Goal: Transaction & Acquisition: Book appointment/travel/reservation

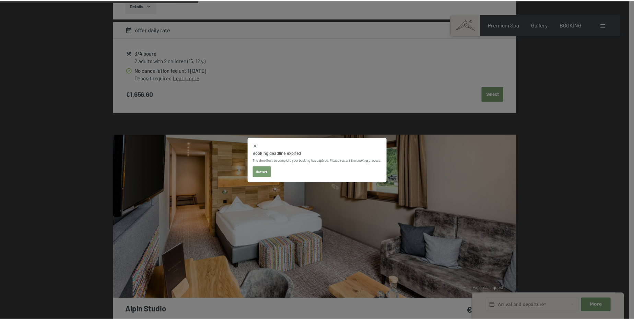
scroll to position [867, 0]
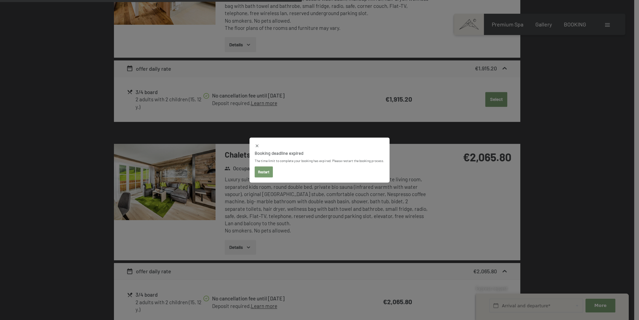
click at [269, 169] on button "Restart" at bounding box center [263, 171] width 18 height 11
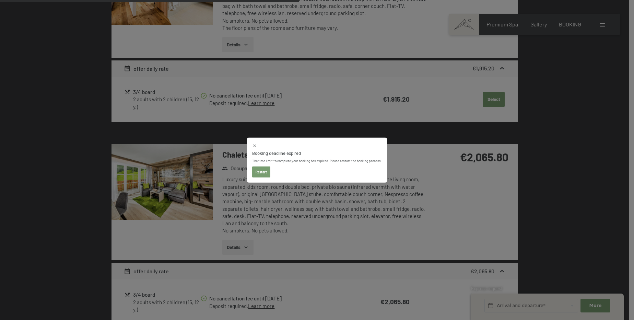
select select "2025-11-01"
select select "[DATE]"
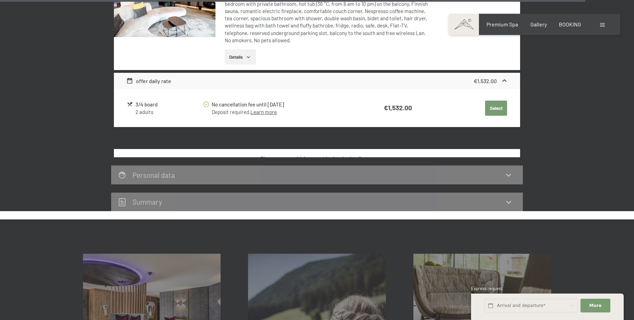
select select "[DATE]"
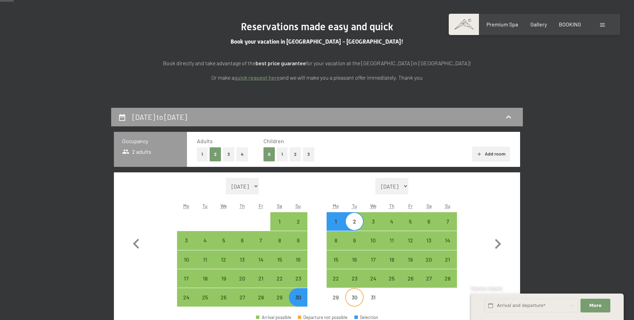
scroll to position [156, 0]
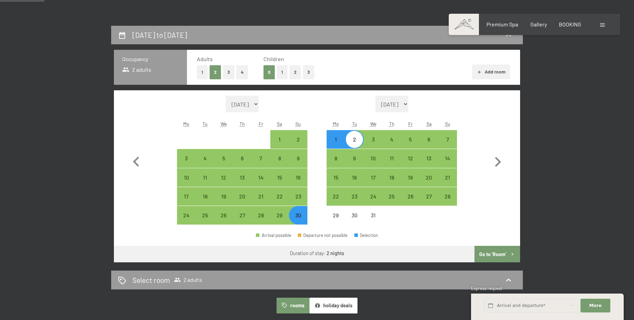
click at [291, 76] on button "2" at bounding box center [294, 72] width 11 height 14
select select "[DATE]"
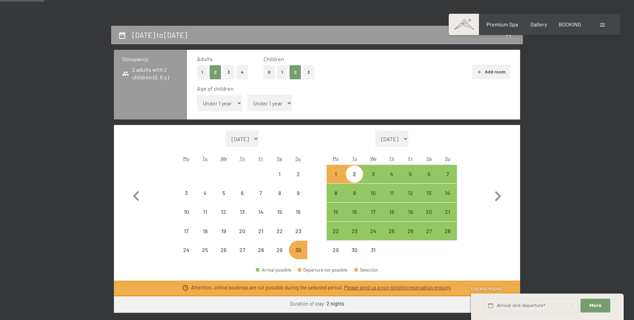
click at [232, 106] on select "Under 1 year 1 year 2 years 3 years 4 years 5 years 6 years 7 years 8 years 9 y…" at bounding box center [219, 103] width 45 height 16
select select "[DATE]"
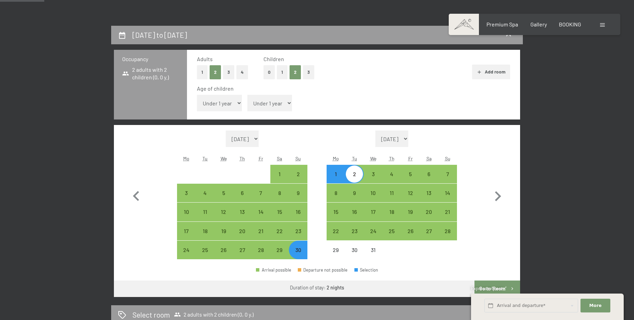
select select "12"
click at [197, 95] on select "Under 1 year 1 year 2 years 3 years 4 years 5 years 6 years 7 years 8 years 9 y…" at bounding box center [219, 103] width 45 height 16
select select "[DATE]"
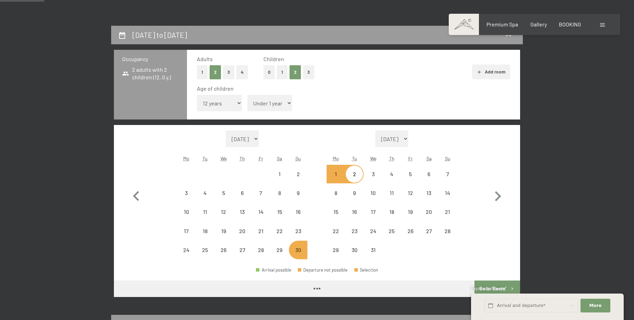
click at [264, 103] on select "Under 1 year 1 year 2 years 3 years 4 years 5 years 6 years 7 years 8 years 9 y…" at bounding box center [269, 103] width 45 height 16
select select "15"
click at [247, 95] on select "Under 1 year 1 year 2 years 3 years 4 years 5 years 6 years 7 years 8 years 9 y…" at bounding box center [269, 103] width 45 height 16
select select "[DATE]"
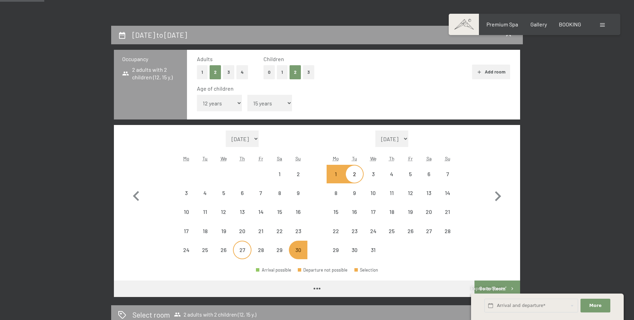
select select "[DATE]"
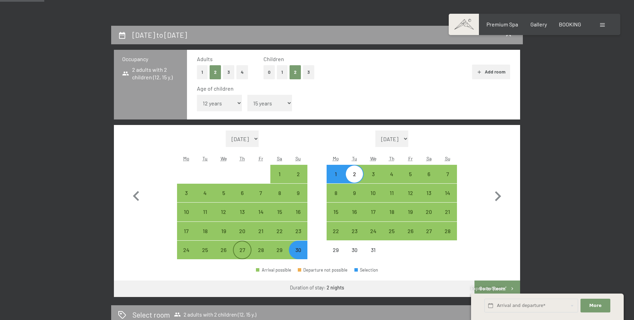
click at [238, 249] on div "27" at bounding box center [242, 255] width 17 height 17
select select "[DATE]"
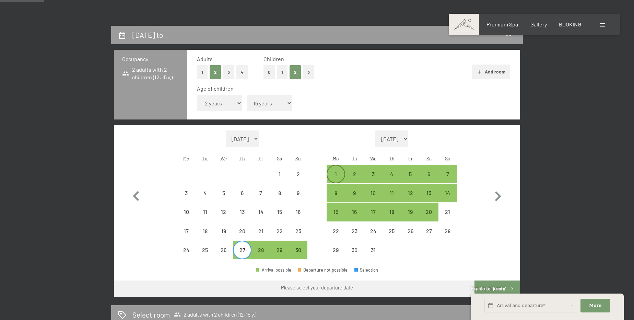
click at [340, 171] on div "1" at bounding box center [335, 179] width 17 height 17
select select "[DATE]"
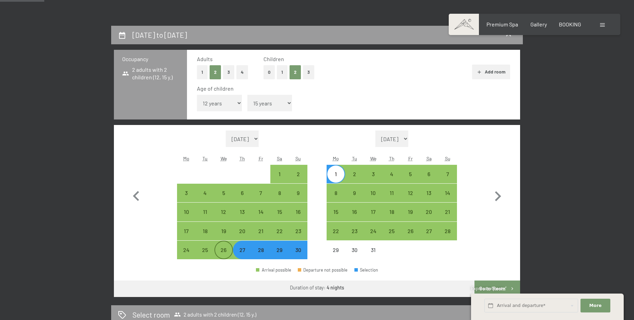
click at [229, 253] on div "26" at bounding box center [223, 255] width 17 height 17
select select "[DATE]"
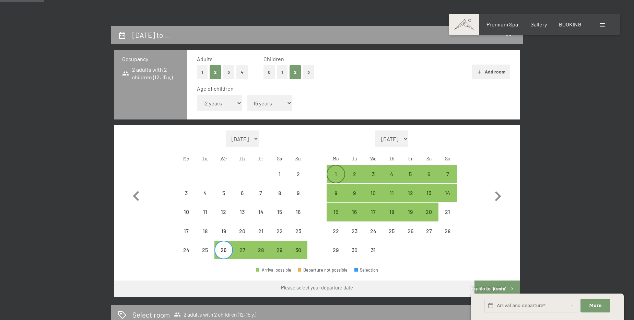
click at [341, 171] on div "1" at bounding box center [335, 179] width 17 height 17
select select "[DATE]"
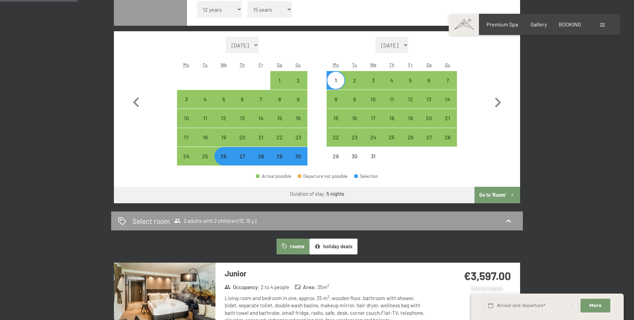
click at [359, 195] on button "Go to ‘Room’" at bounding box center [497, 195] width 46 height 16
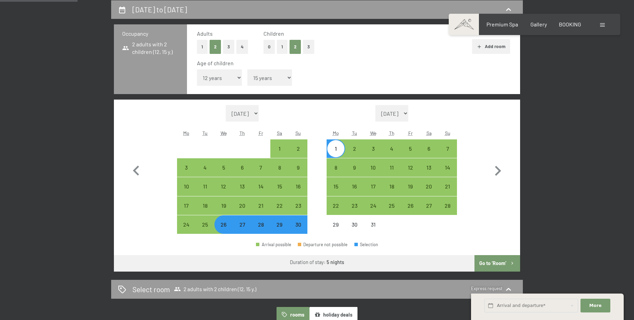
select select "[DATE]"
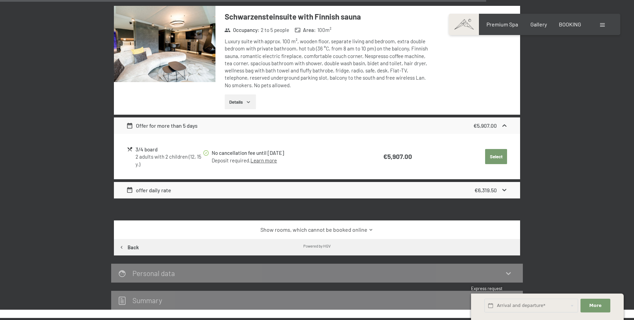
scroll to position [1397, 0]
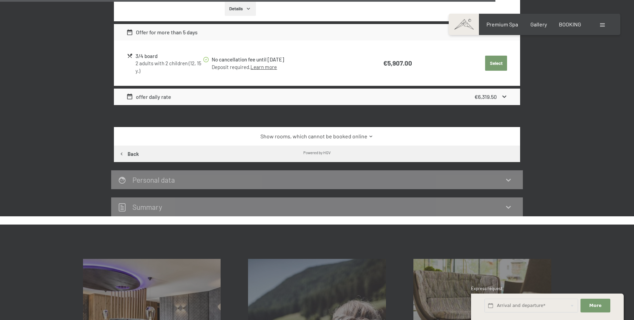
click at [348, 136] on link "Show rooms, which cannot be booked online" at bounding box center [317, 136] width 382 height 8
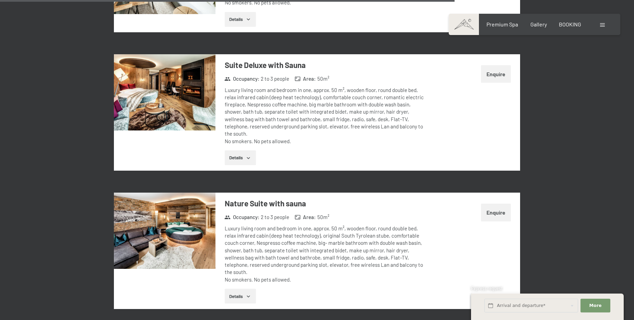
scroll to position [1927, 0]
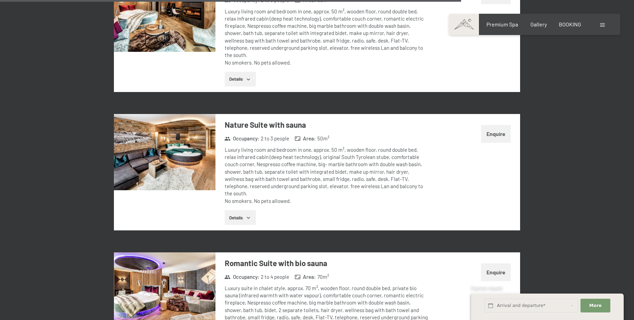
click at [359, 125] on button "Enquire" at bounding box center [496, 133] width 30 height 17
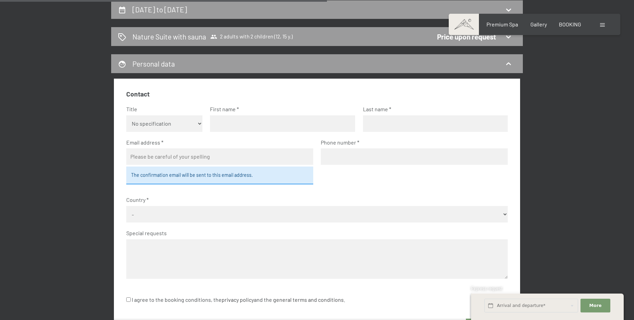
click at [188, 157] on input "email" at bounding box center [219, 156] width 187 height 16
click at [261, 157] on input "email" at bounding box center [219, 156] width 187 height 16
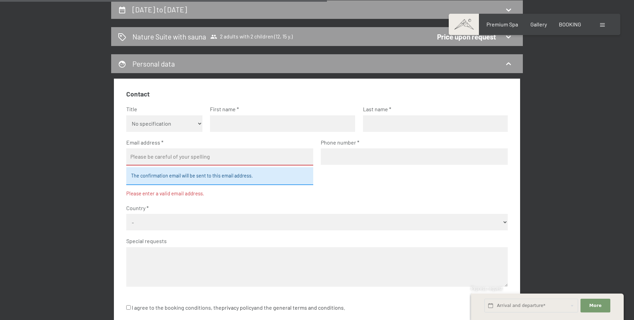
click at [195, 127] on select "No specification Ms. Mr." at bounding box center [164, 123] width 76 height 16
select select "m"
click at [126, 115] on select "No specification Ms. Mr." at bounding box center [164, 123] width 76 height 16
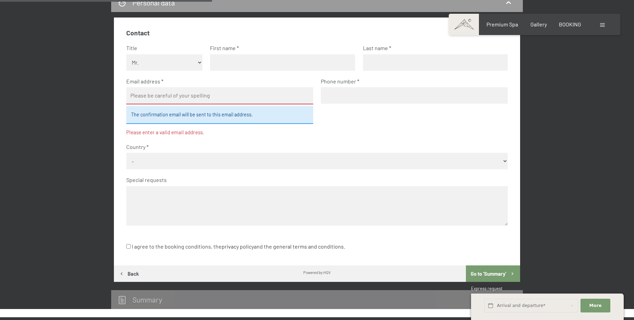
scroll to position [243, 0]
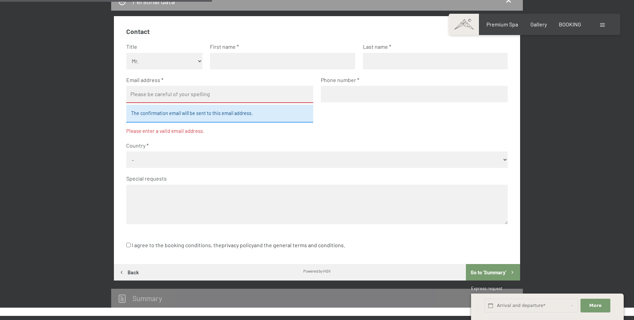
click at [195, 162] on select "- Germany Austria Switzerland Italy Netherlands Belgium United Kingdom of Great…" at bounding box center [317, 159] width 382 height 16
click at [126, 151] on select "- Germany Austria Switzerland Italy Netherlands Belgium United Kingdom of Great…" at bounding box center [317, 159] width 382 height 16
click at [143, 158] on select "- Germany Austria Switzerland Italy Netherlands Belgium United Kingdom of Great…" at bounding box center [317, 159] width 382 height 16
select select "USA"
click at [126, 151] on select "- Germany Austria Switzerland Italy Netherlands Belgium United Kingdom of Great…" at bounding box center [317, 159] width 382 height 16
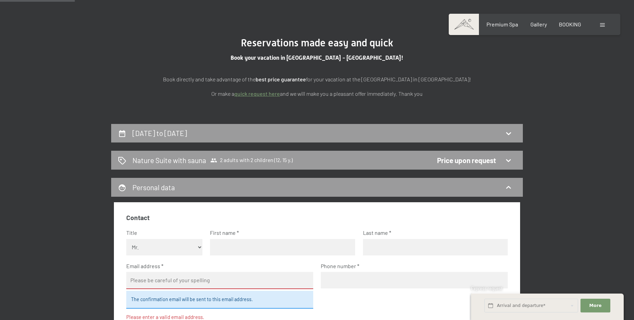
scroll to position [0, 0]
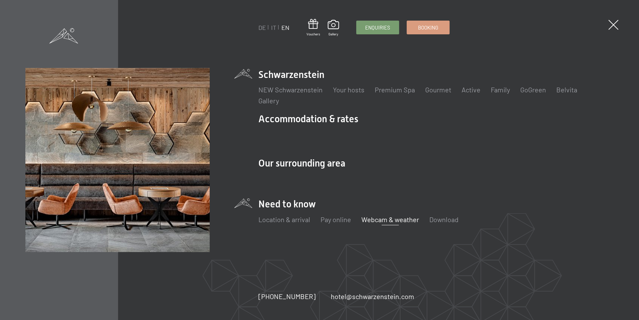
click at [391, 218] on link "Webcam & weather" at bounding box center [390, 219] width 58 height 8
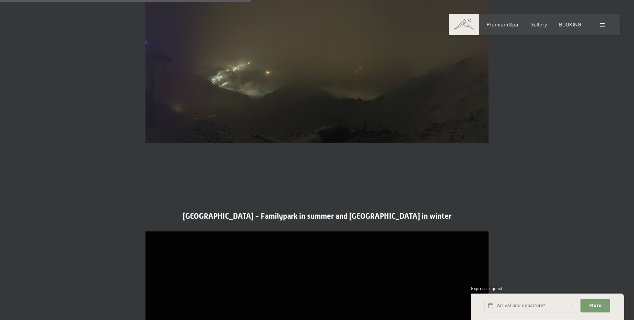
scroll to position [884, 0]
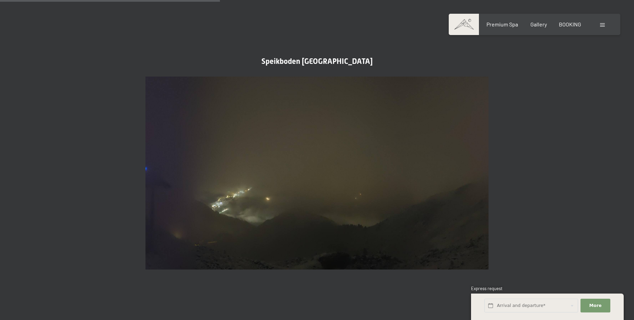
click at [297, 156] on img at bounding box center [316, 172] width 343 height 193
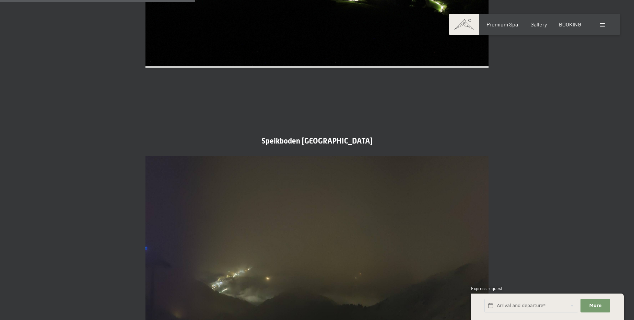
scroll to position [728, 0]
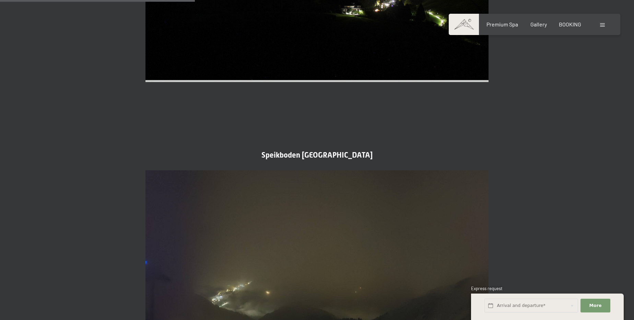
click at [296, 151] on span "Speikboden Ahrntal Valley" at bounding box center [316, 155] width 111 height 9
click at [297, 151] on span "Speikboden Ahrntal Valley" at bounding box center [316, 155] width 111 height 9
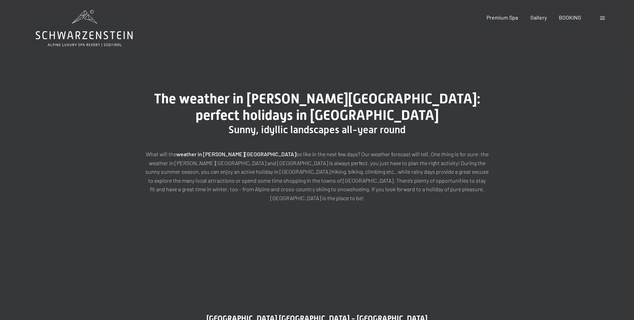
scroll to position [0, 0]
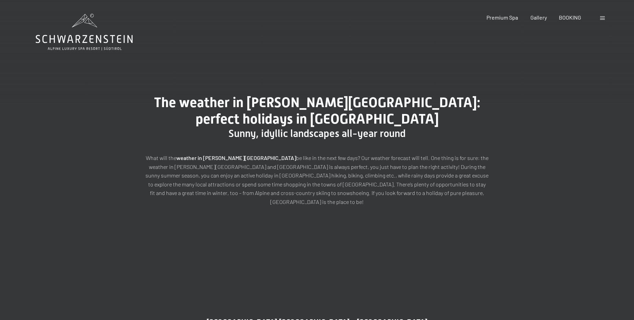
drag, startPoint x: 89, startPoint y: 0, endPoint x: 453, endPoint y: 57, distance: 368.6
click at [575, 18] on span "BOOKING" at bounding box center [570, 16] width 22 height 7
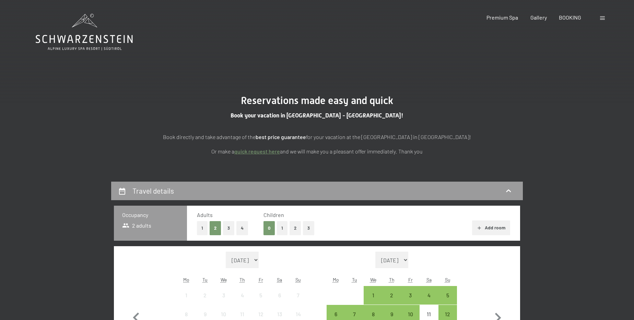
click at [295, 228] on button "2" at bounding box center [294, 228] width 11 height 14
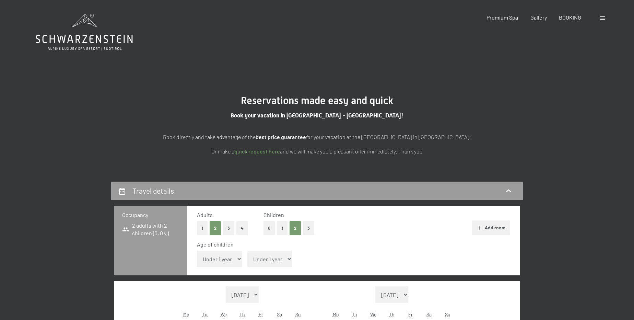
click at [221, 267] on div "Age of children Under 1 year 1 year 2 years 3 years 4 years 5 years 6 years 7 y…" at bounding box center [353, 254] width 313 height 29
click at [223, 263] on select "Under 1 year 1 year 2 years 3 years 4 years 5 years 6 years 7 years 8 years 9 y…" at bounding box center [219, 258] width 45 height 16
select select "12"
click at [197, 250] on select "Under 1 year 1 year 2 years 3 years 4 years 5 years 6 years 7 years 8 years 9 y…" at bounding box center [219, 258] width 45 height 16
click at [282, 260] on select "Under 1 year 1 year 2 years 3 years 4 years 5 years 6 years 7 years 8 years 9 y…" at bounding box center [269, 258] width 45 height 16
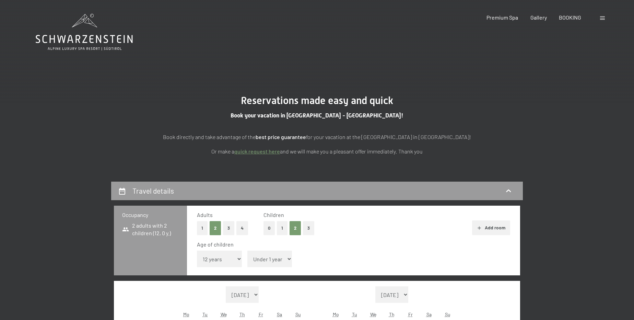
select select "15"
click at [247, 250] on select "Under 1 year 1 year 2 years 3 years 4 years 5 years 6 years 7 years 8 years 9 y…" at bounding box center [269, 258] width 45 height 16
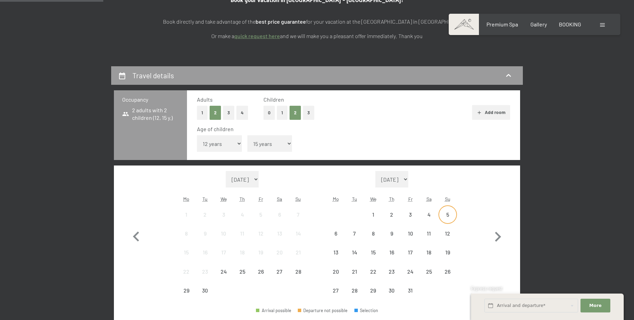
scroll to position [124, 0]
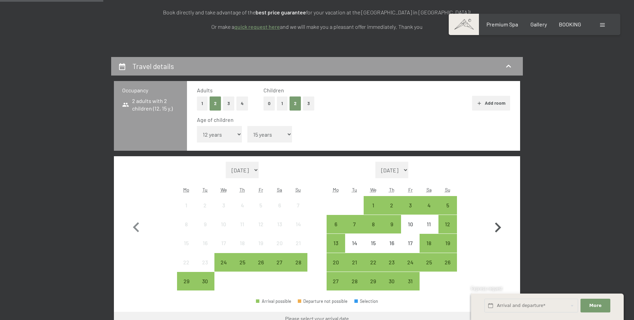
click at [497, 226] on icon "button" at bounding box center [498, 227] width 20 height 20
select select "[DATE]"
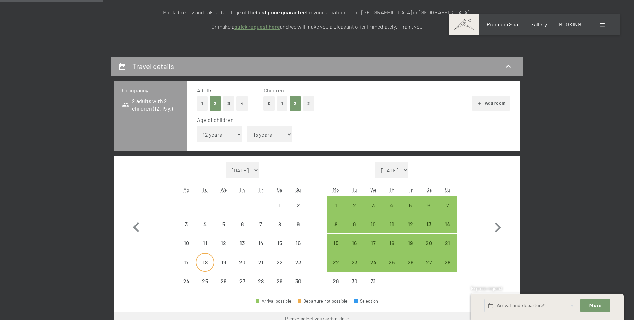
select select "[DATE]"
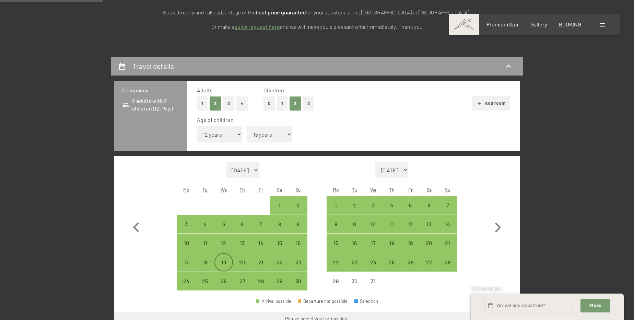
click at [226, 263] on div "19" at bounding box center [223, 267] width 17 height 17
select select "[DATE]"
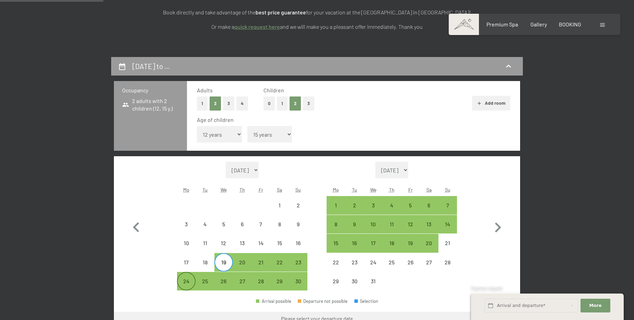
click at [178, 278] on div "24" at bounding box center [186, 286] width 17 height 17
select select "[DATE]"
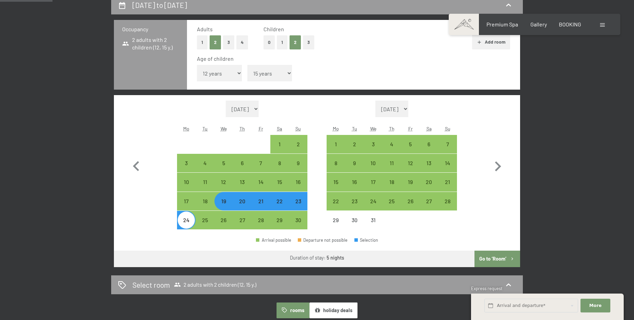
scroll to position [187, 0]
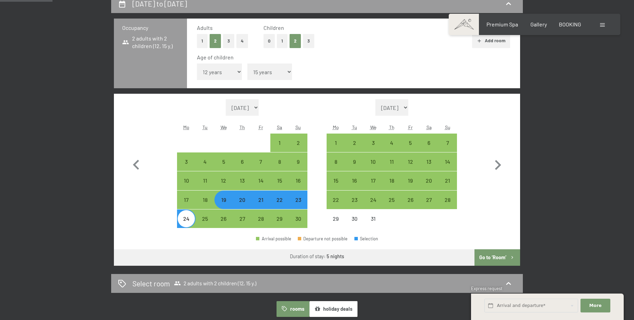
click at [495, 257] on button "Go to ‘Room’" at bounding box center [497, 257] width 46 height 16
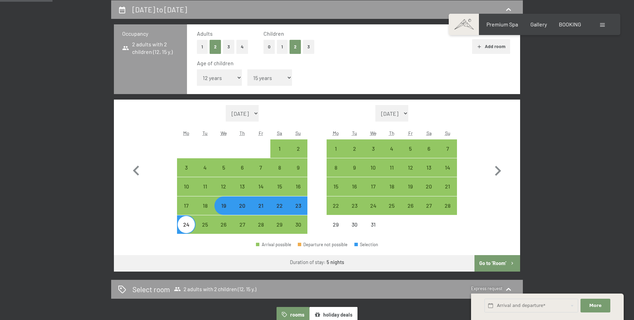
select select "[DATE]"
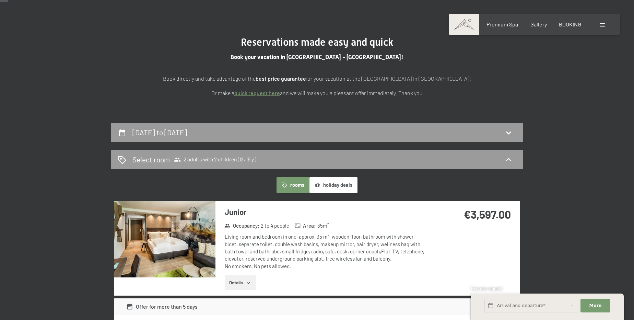
scroll to position [25, 0]
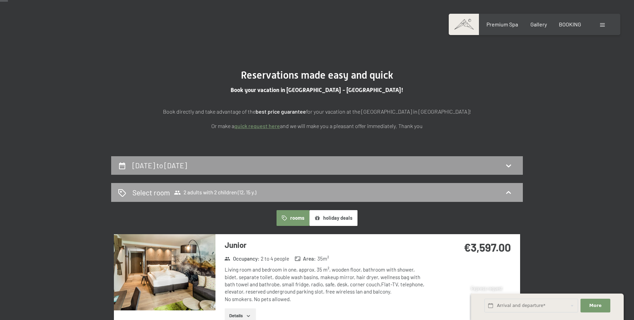
click at [250, 189] on span "2 adults with 2 children (12, 15 y.)" at bounding box center [215, 192] width 82 height 7
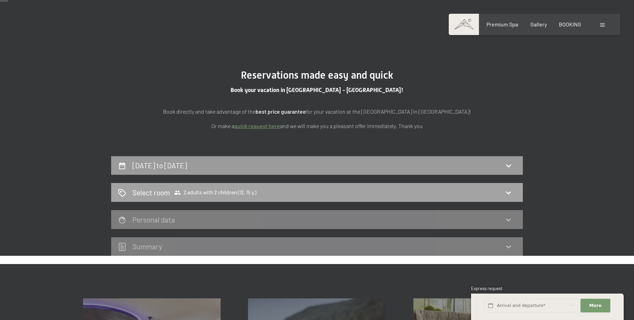
click at [256, 187] on div "Select room 2 adults with 2 children (12, 15 y.)" at bounding box center [317, 192] width 412 height 19
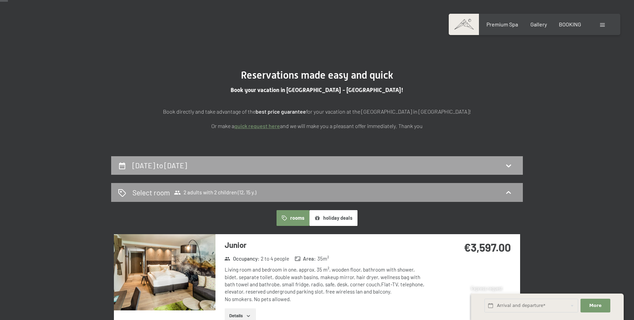
click at [259, 163] on div "19th November to 24th November 2025" at bounding box center [317, 165] width 398 height 10
select select "12"
select select "15"
select select "[DATE]"
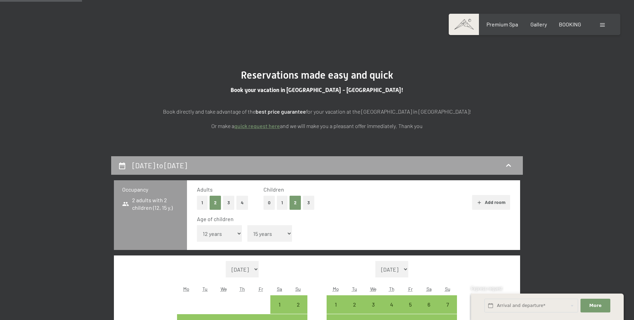
scroll to position [181, 0]
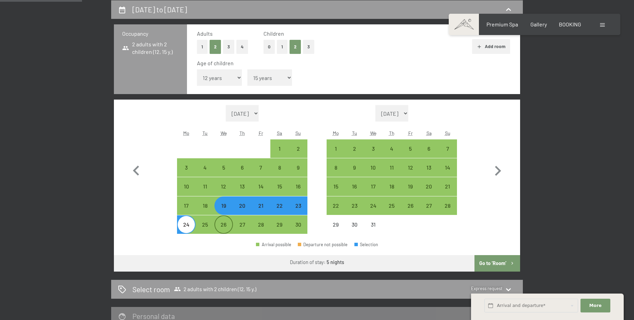
click at [225, 226] on div "26" at bounding box center [223, 230] width 17 height 17
select select "[DATE]"
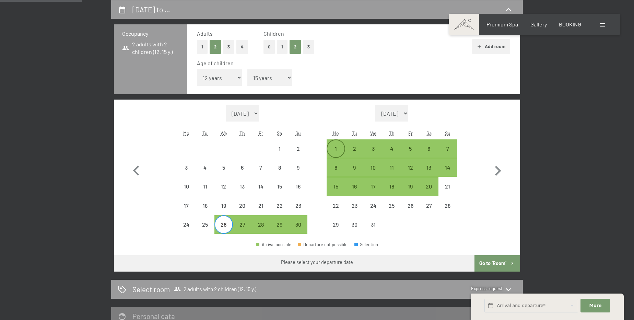
click at [337, 148] on div "1" at bounding box center [335, 154] width 17 height 17
select select "[DATE]"
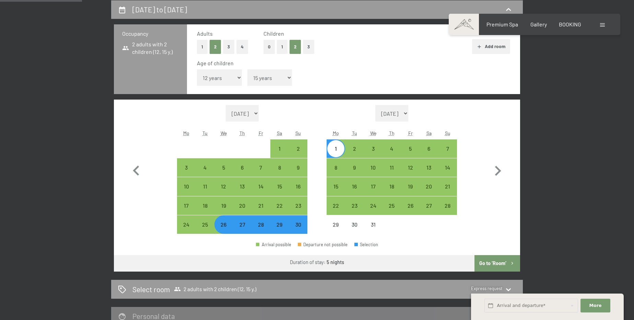
click at [496, 262] on button "Go to ‘Room’" at bounding box center [497, 263] width 46 height 16
select select "[DATE]"
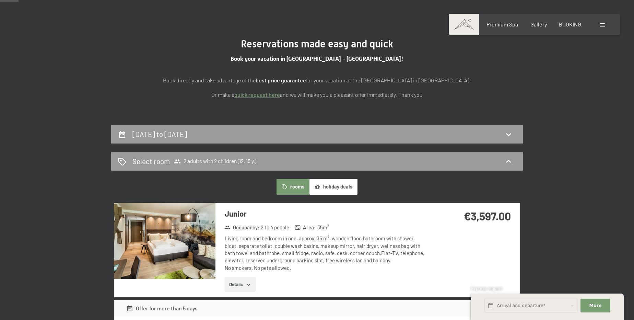
scroll to position [0, 0]
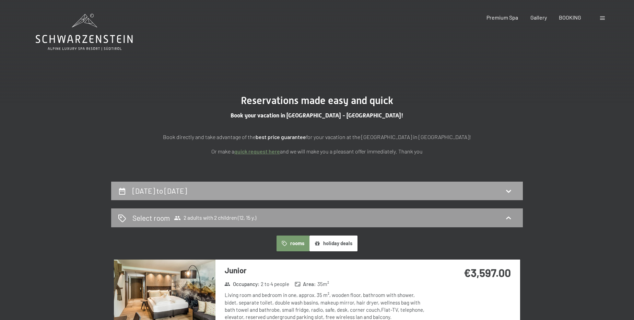
click at [187, 192] on h2 "26th November to 1st December 2025" at bounding box center [159, 190] width 55 height 9
select select "12"
select select "15"
select select "[DATE]"
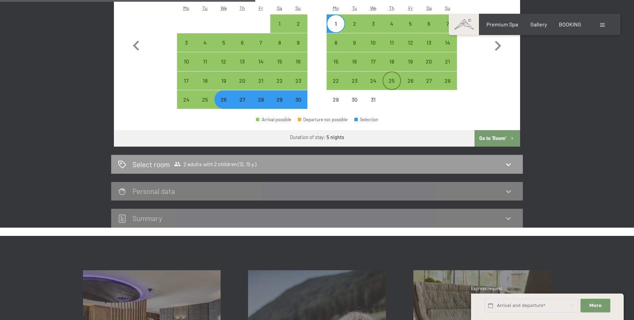
scroll to position [212, 0]
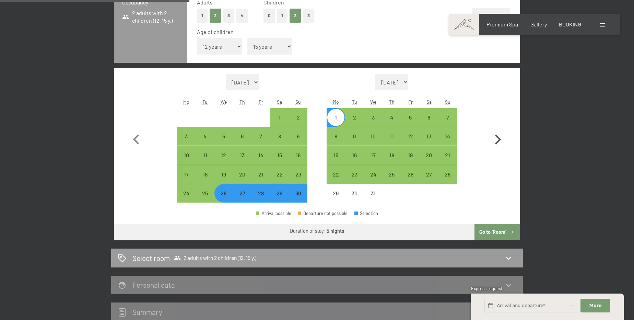
click at [500, 142] on icon "button" at bounding box center [498, 140] width 20 height 20
click at [500, 141] on icon "button" at bounding box center [498, 140] width 20 height 20
select select "[DATE]"
select select "2026-02-01"
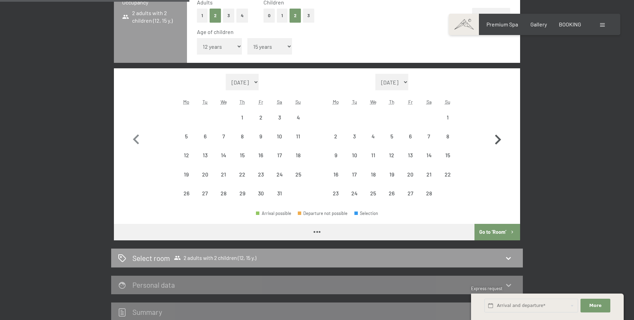
click at [500, 141] on icon "button" at bounding box center [498, 140] width 20 height 20
select select "2026-02-01"
select select "2026-03-01"
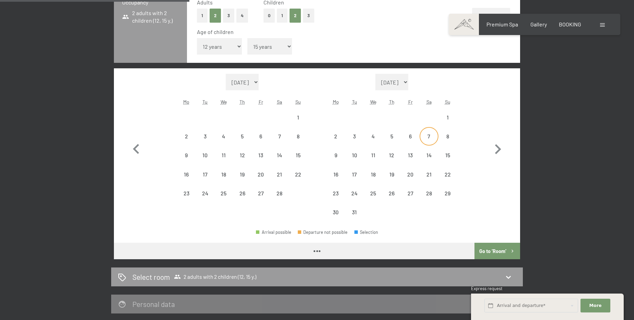
select select "2026-02-01"
select select "2026-03-01"
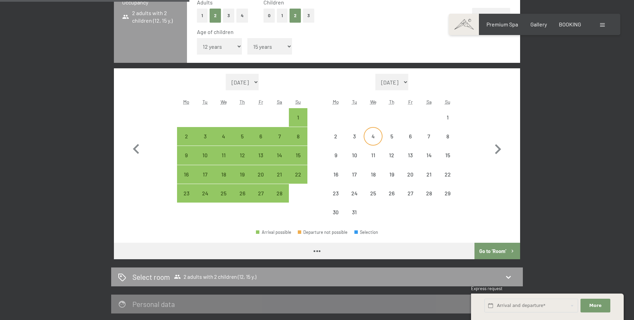
select select "2026-02-01"
select select "2026-03-01"
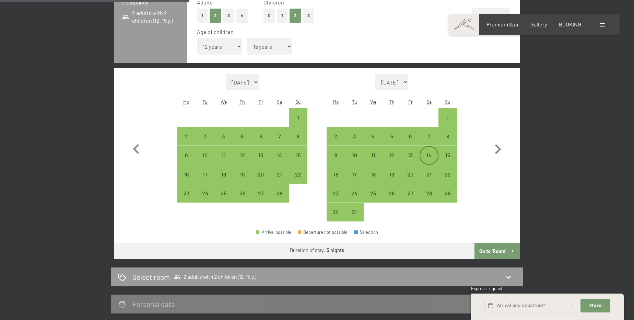
click at [431, 155] on div "14" at bounding box center [428, 160] width 17 height 17
select select "2026-02-01"
select select "2026-03-01"
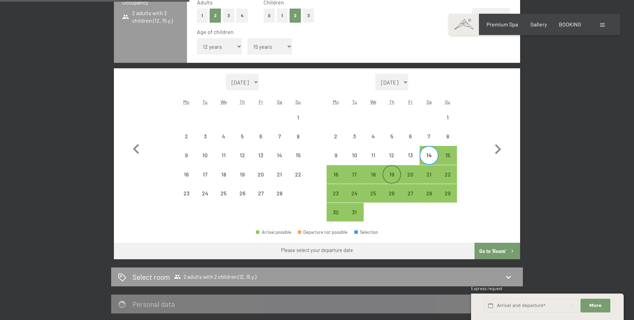
click at [398, 173] on div "19" at bounding box center [391, 179] width 17 height 17
select select "2026-02-01"
select select "2026-03-01"
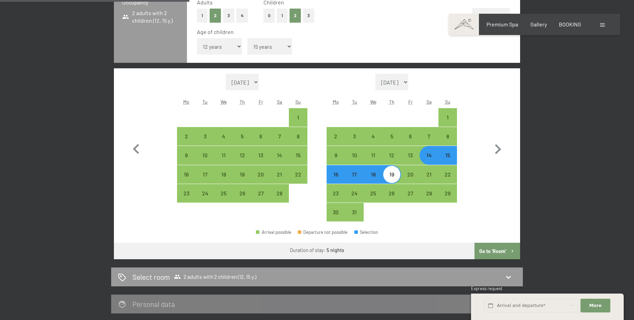
click at [490, 250] on button "Go to ‘Room’" at bounding box center [497, 250] width 46 height 16
select select "2026-02-01"
select select "2026-03-01"
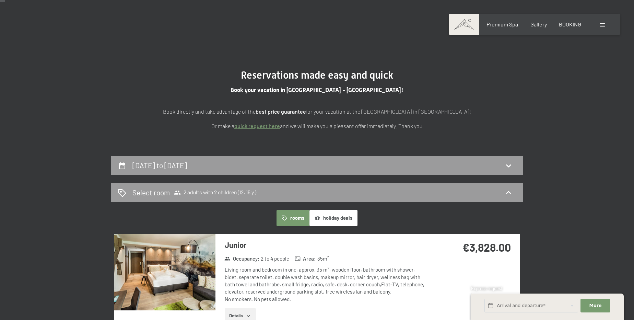
scroll to position [0, 0]
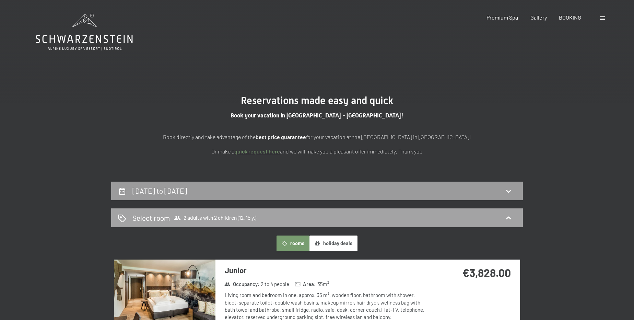
click at [256, 216] on span "2 adults with 2 children (12, 15 y.)" at bounding box center [215, 217] width 82 height 7
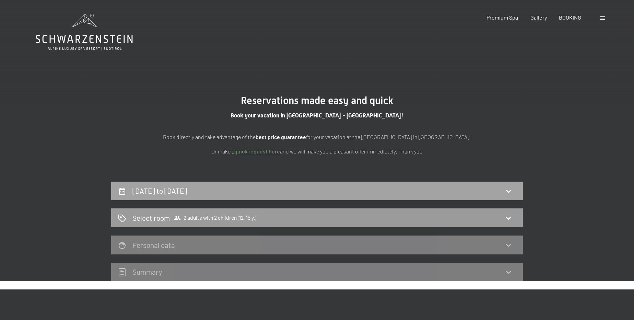
click at [273, 190] on div "14th March to 19th March 2026" at bounding box center [317, 191] width 398 height 10
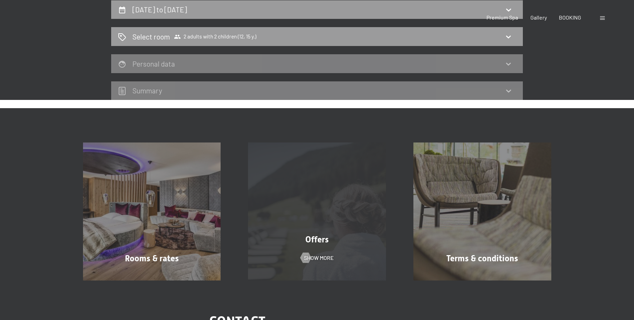
select select "12"
select select "15"
select select "2026-02-01"
select select "2026-03-01"
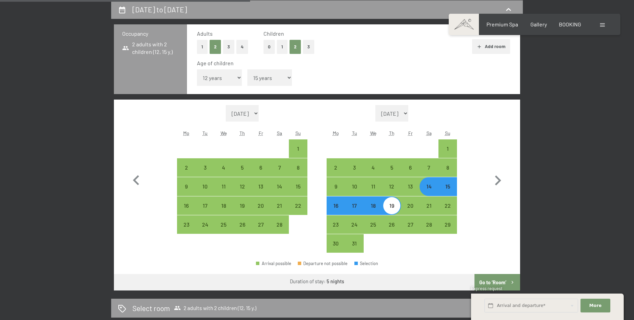
click at [444, 189] on div "15" at bounding box center [447, 191] width 17 height 17
select select "2026-02-01"
select select "2026-03-01"
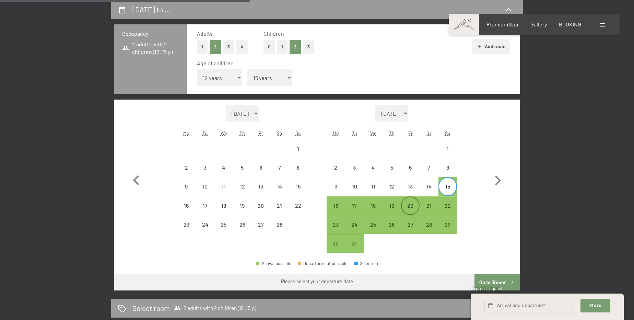
click at [413, 205] on div "20" at bounding box center [410, 211] width 17 height 17
select select "2026-02-01"
select select "2026-03-01"
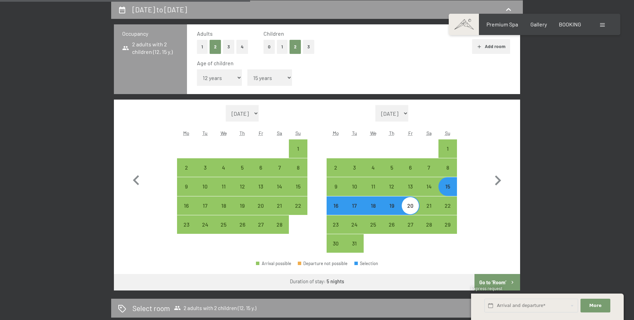
click at [492, 282] on button "Go to ‘Room’" at bounding box center [497, 282] width 46 height 16
select select "2026-02-01"
select select "2026-03-01"
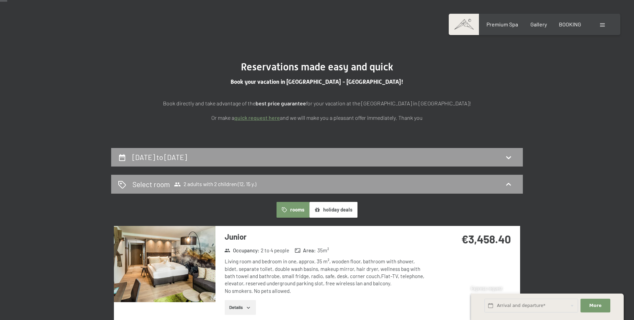
scroll to position [0, 0]
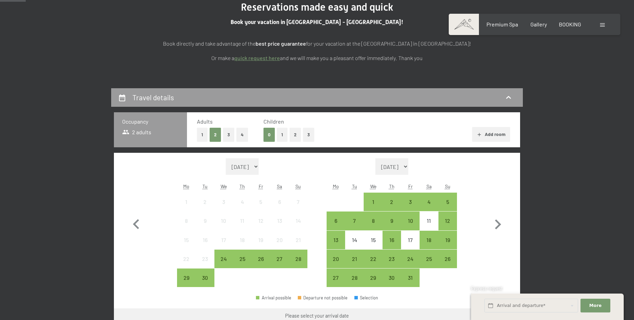
click at [293, 134] on button "2" at bounding box center [294, 135] width 11 height 14
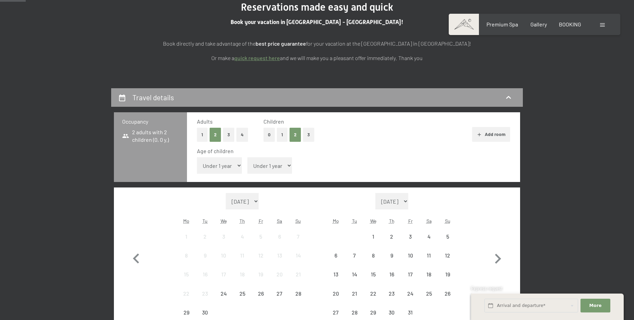
click at [227, 166] on select "Under 1 year 1 year 2 years 3 years 4 years 5 years 6 years 7 years 8 years 9 y…" at bounding box center [219, 165] width 45 height 16
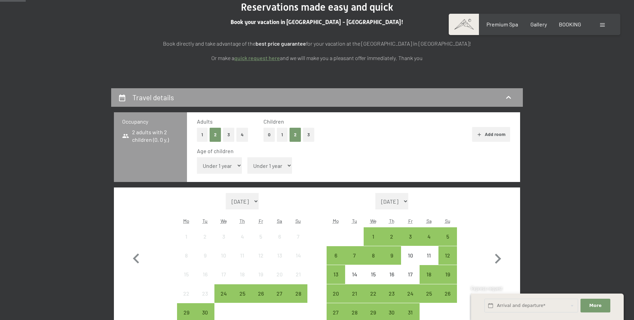
select select "15"
click at [197, 157] on select "Under 1 year 1 year 2 years 3 years 4 years 5 years 6 years 7 years 8 years 9 y…" at bounding box center [219, 165] width 45 height 16
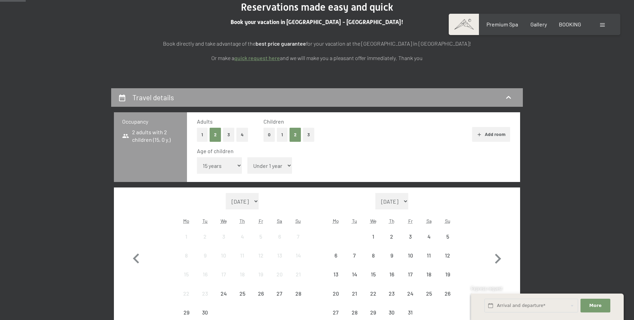
click at [270, 162] on select "Under 1 year 1 year 2 years 3 years 4 years 5 years 6 years 7 years 8 years 9 y…" at bounding box center [269, 165] width 45 height 16
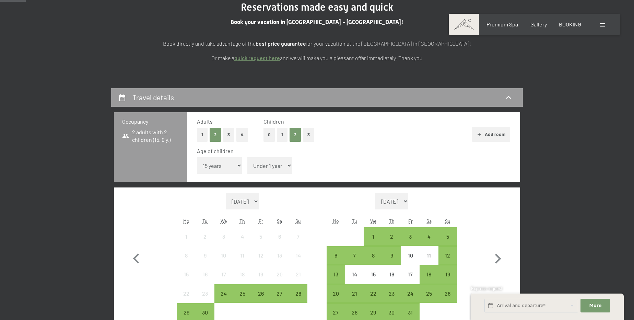
select select "12"
click at [247, 157] on select "Under 1 year 1 year 2 years 3 years 4 years 5 years 6 years 7 years 8 years 9 y…" at bounding box center [269, 165] width 45 height 16
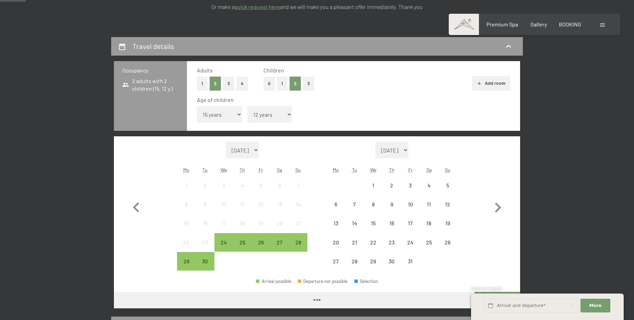
scroll to position [218, 0]
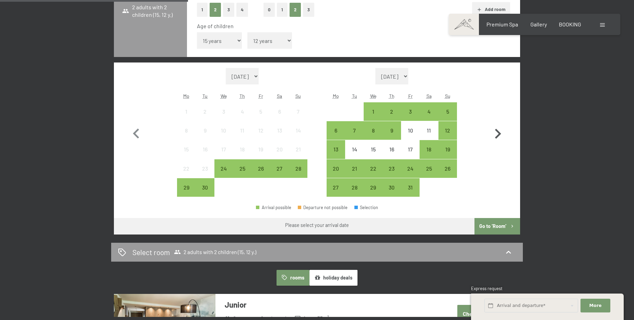
click at [496, 134] on icon "button" at bounding box center [498, 134] width 20 height 20
select select "[DATE]"
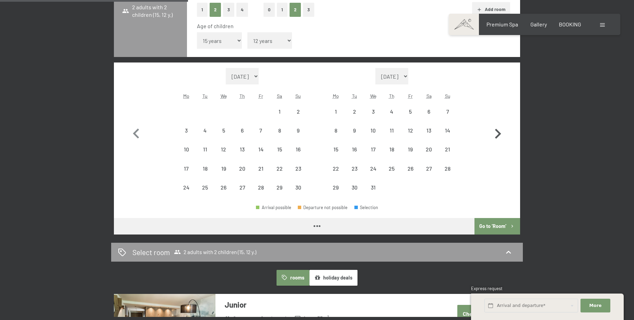
click at [496, 134] on icon "button" at bounding box center [498, 134] width 20 height 20
select select "[DATE]"
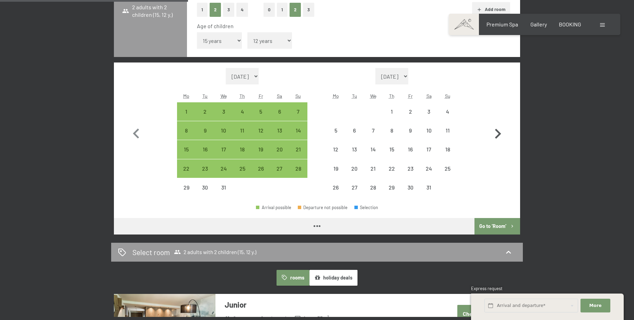
select select "[DATE]"
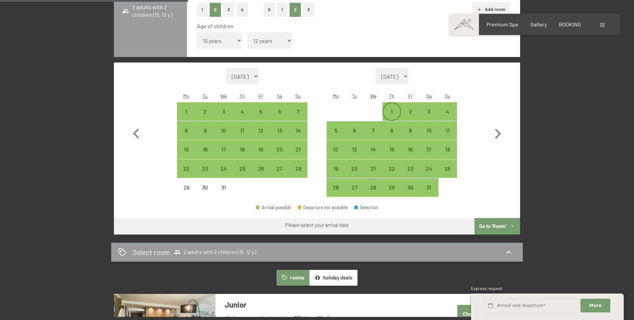
click at [397, 115] on div "1" at bounding box center [391, 117] width 17 height 17
select select "[DATE]"
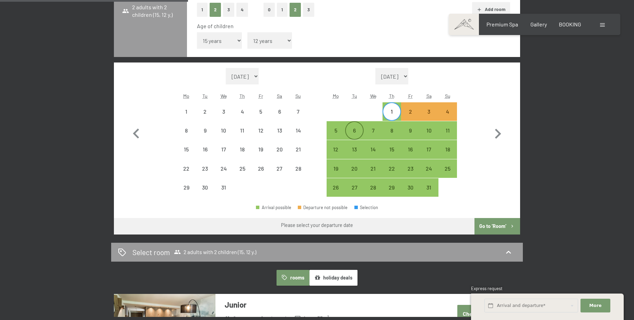
click at [360, 134] on div "6" at bounding box center [354, 136] width 17 height 17
select select "[DATE]"
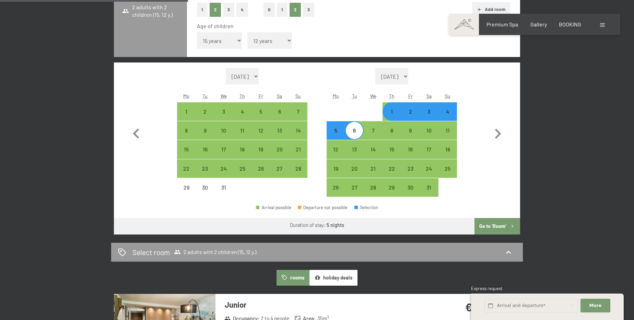
click at [409, 114] on div "2" at bounding box center [410, 117] width 17 height 17
select select "[DATE]"
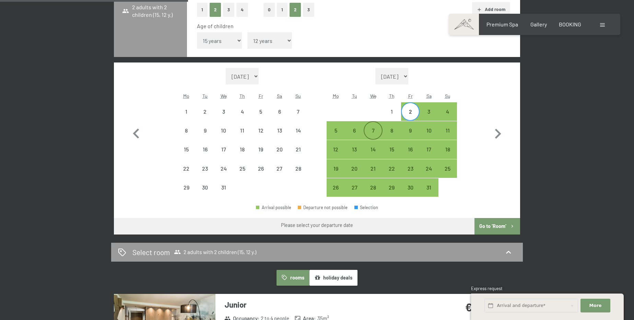
click at [371, 132] on div "7" at bounding box center [372, 136] width 17 height 17
select select "[DATE]"
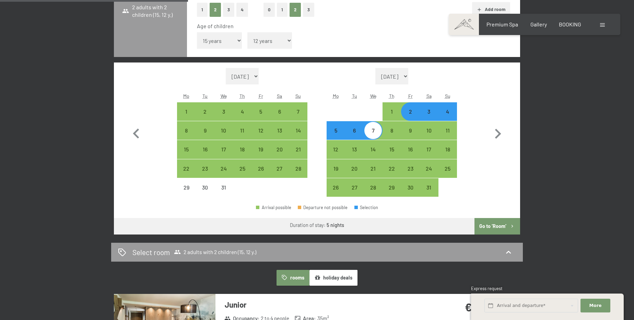
click at [512, 230] on button "Go to ‘Room’" at bounding box center [497, 226] width 46 height 16
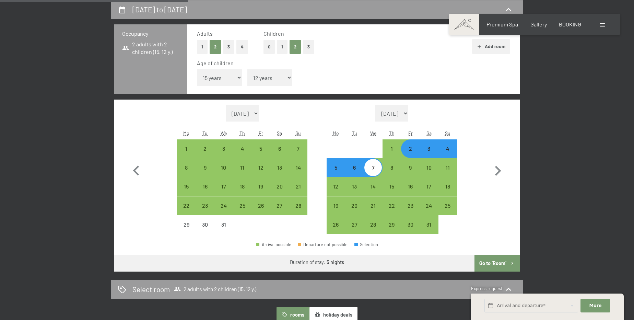
select select "[DATE]"
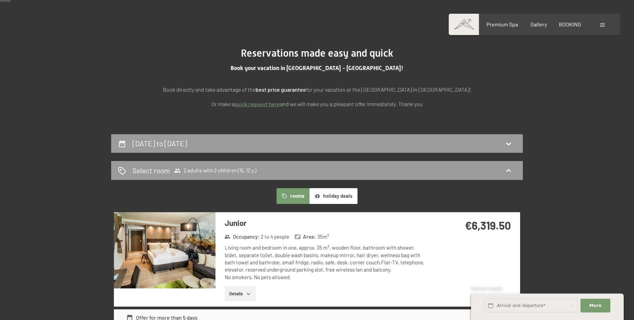
scroll to position [57, 0]
